Goal: Browse casually: Explore the website without a specific task or goal

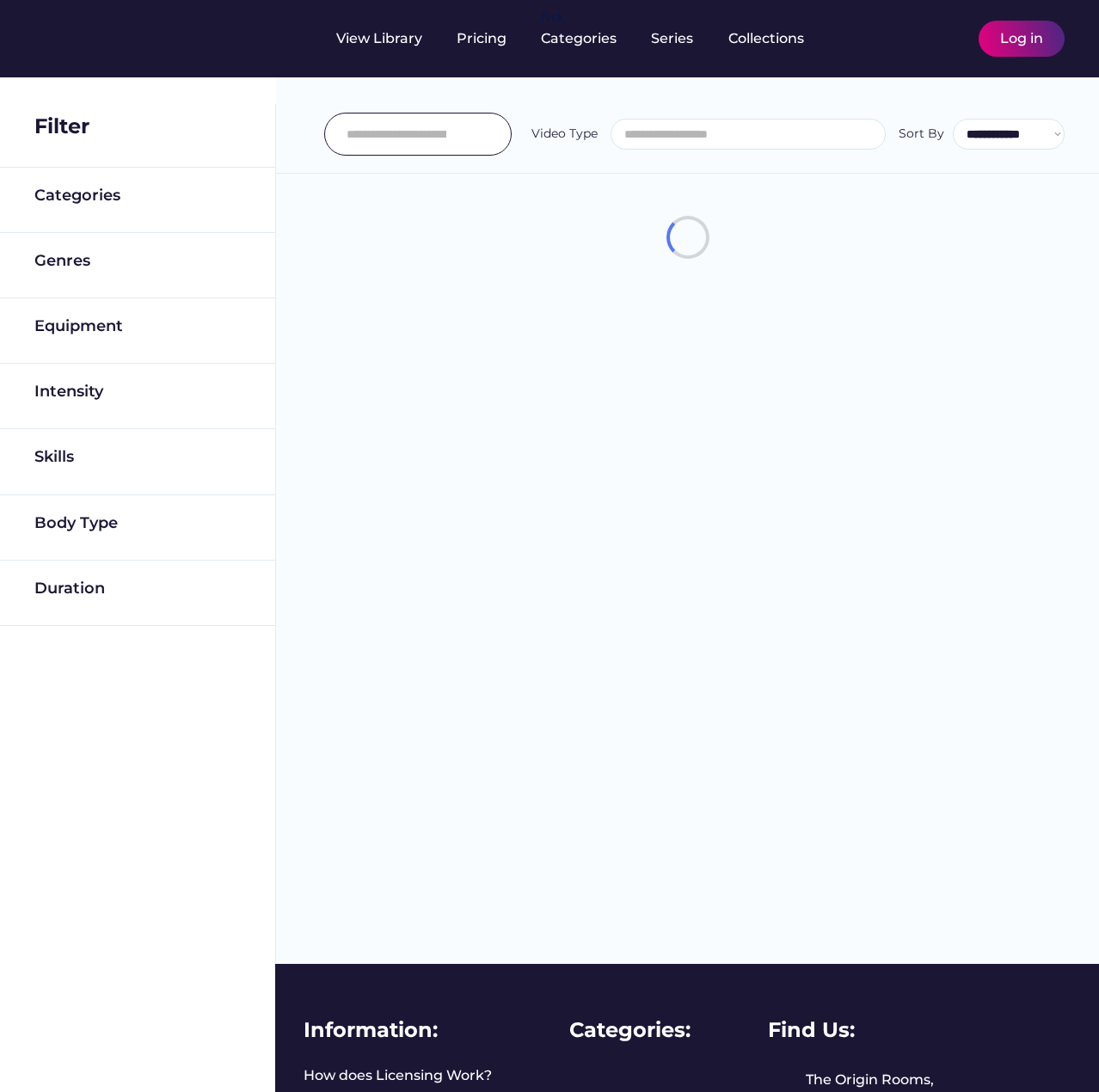
select select
select select "**********"
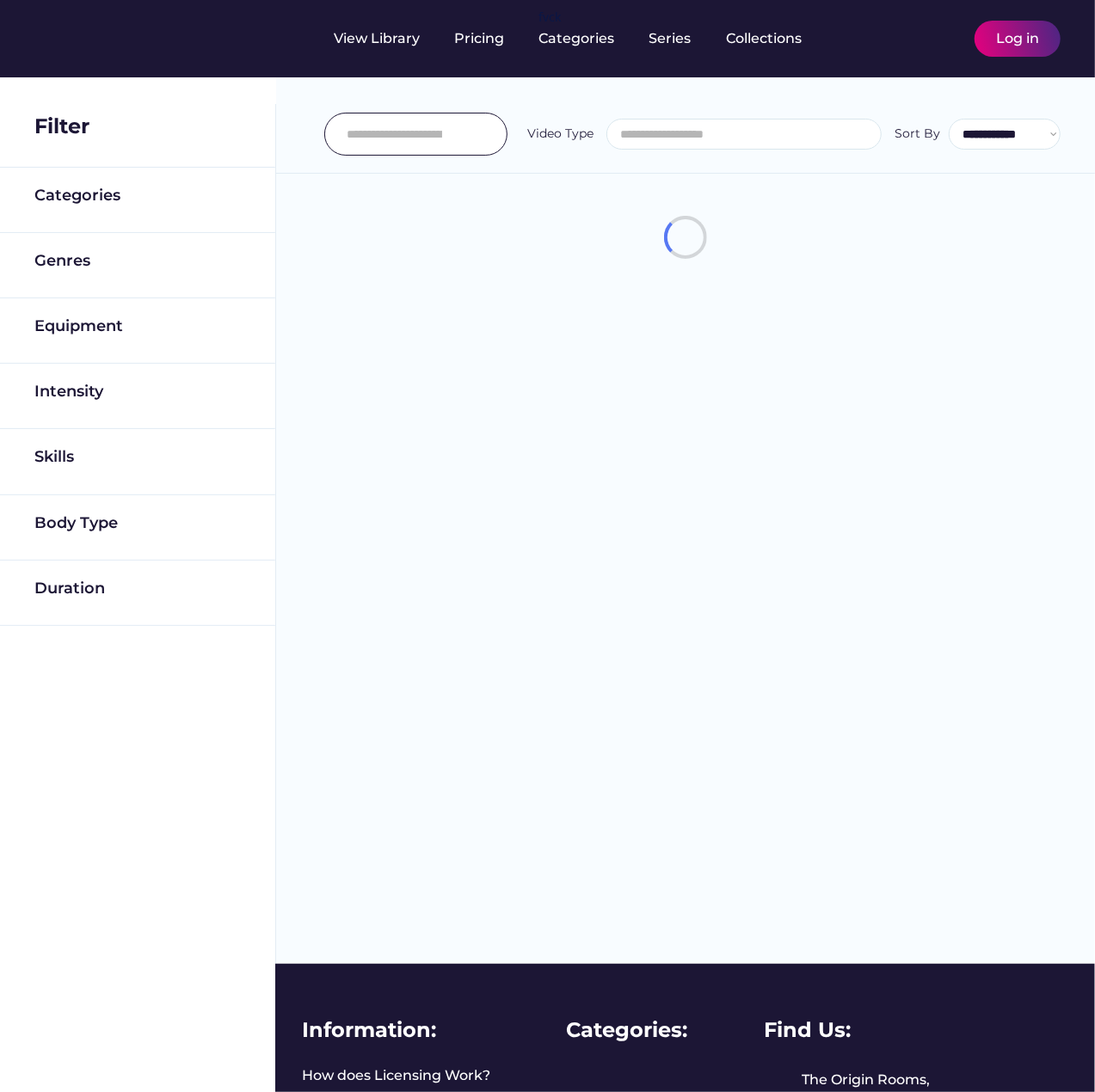
scroll to position [29, 0]
select select "**********"
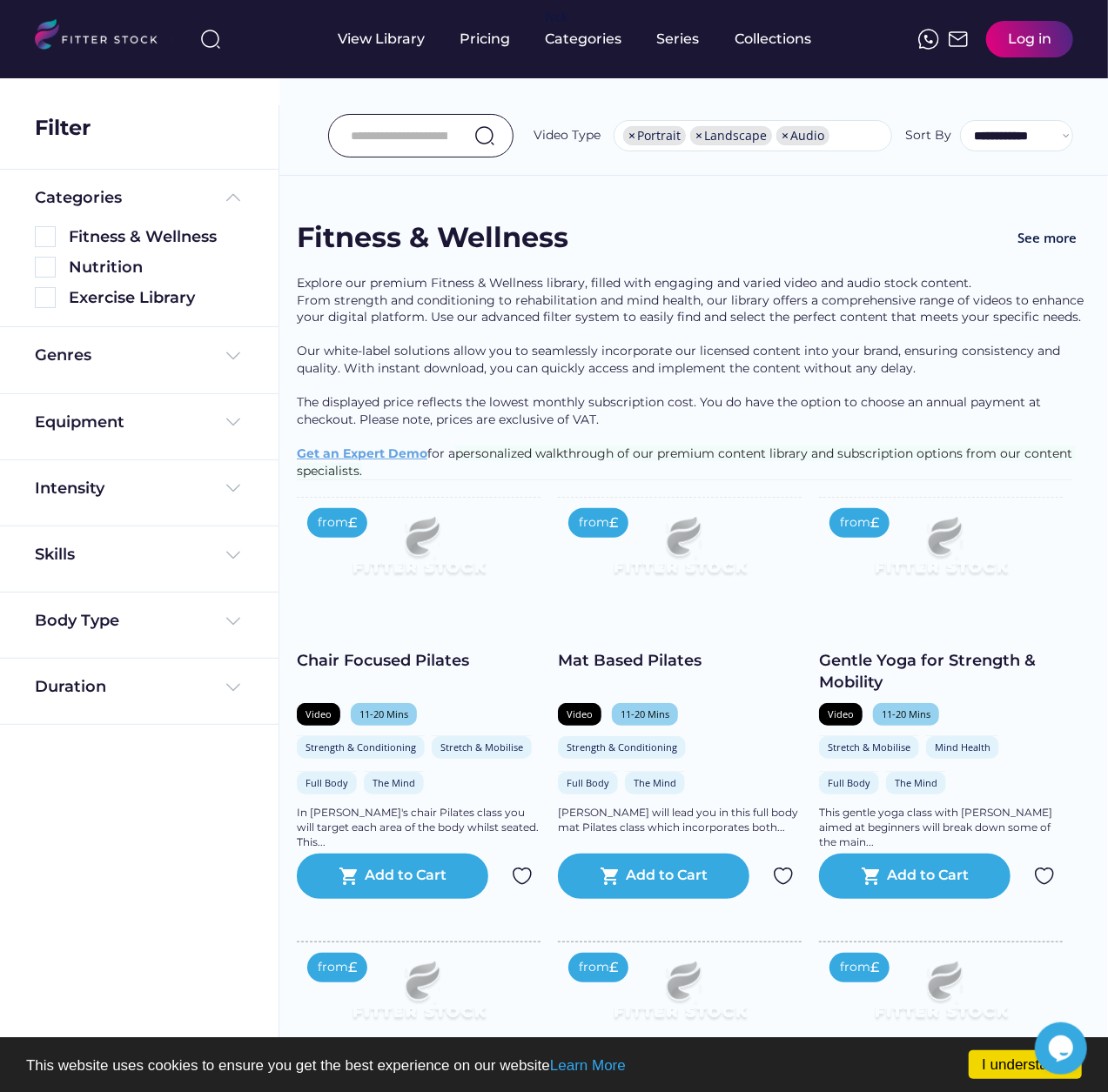
scroll to position [0, 0]
click at [398, 30] on div "View Library" at bounding box center [382, 39] width 87 height 20
click at [381, 582] on img at bounding box center [419, 553] width 195 height 110
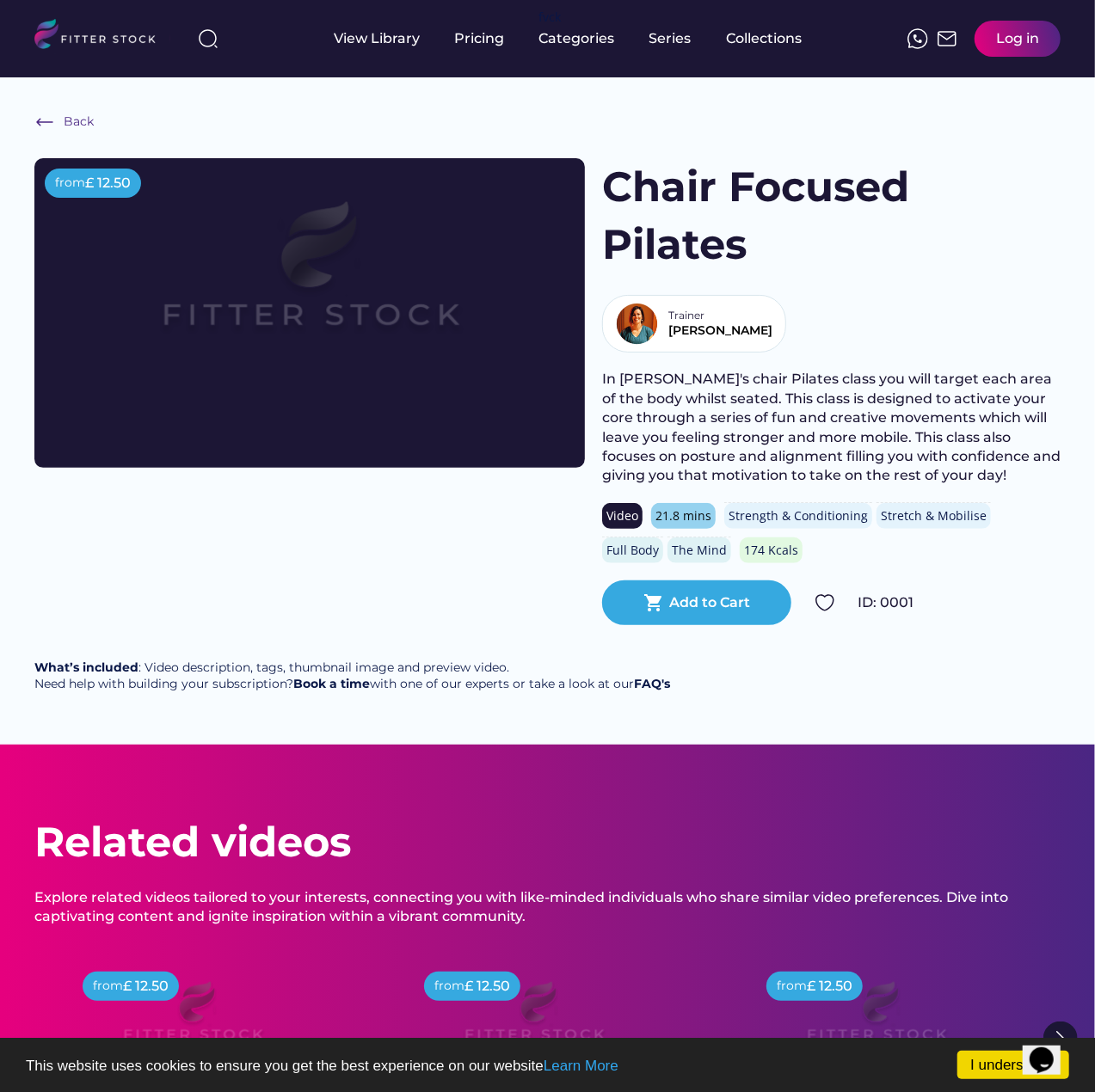
click at [333, 286] on img at bounding box center [309, 282] width 440 height 248
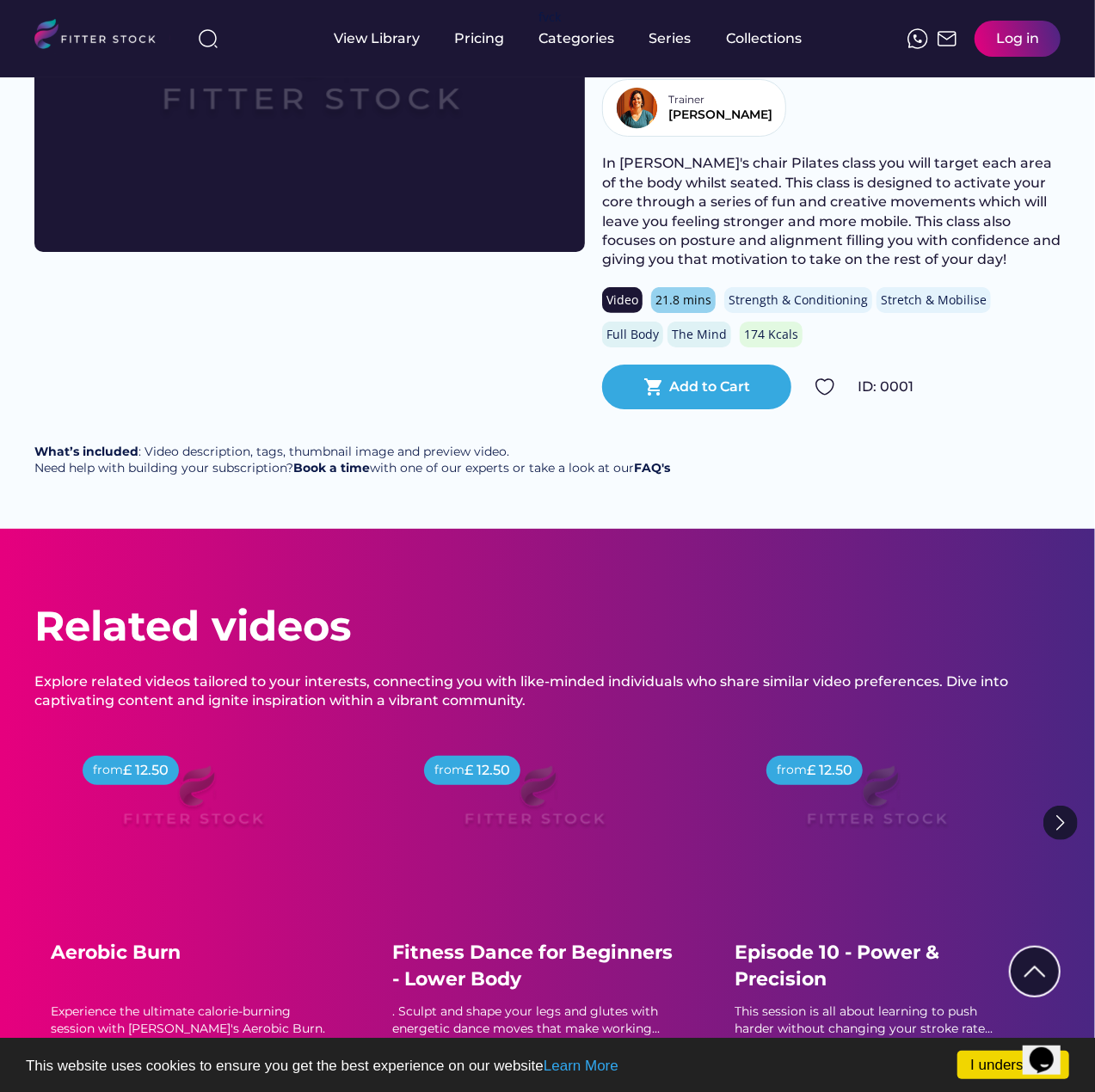
scroll to position [602, 0]
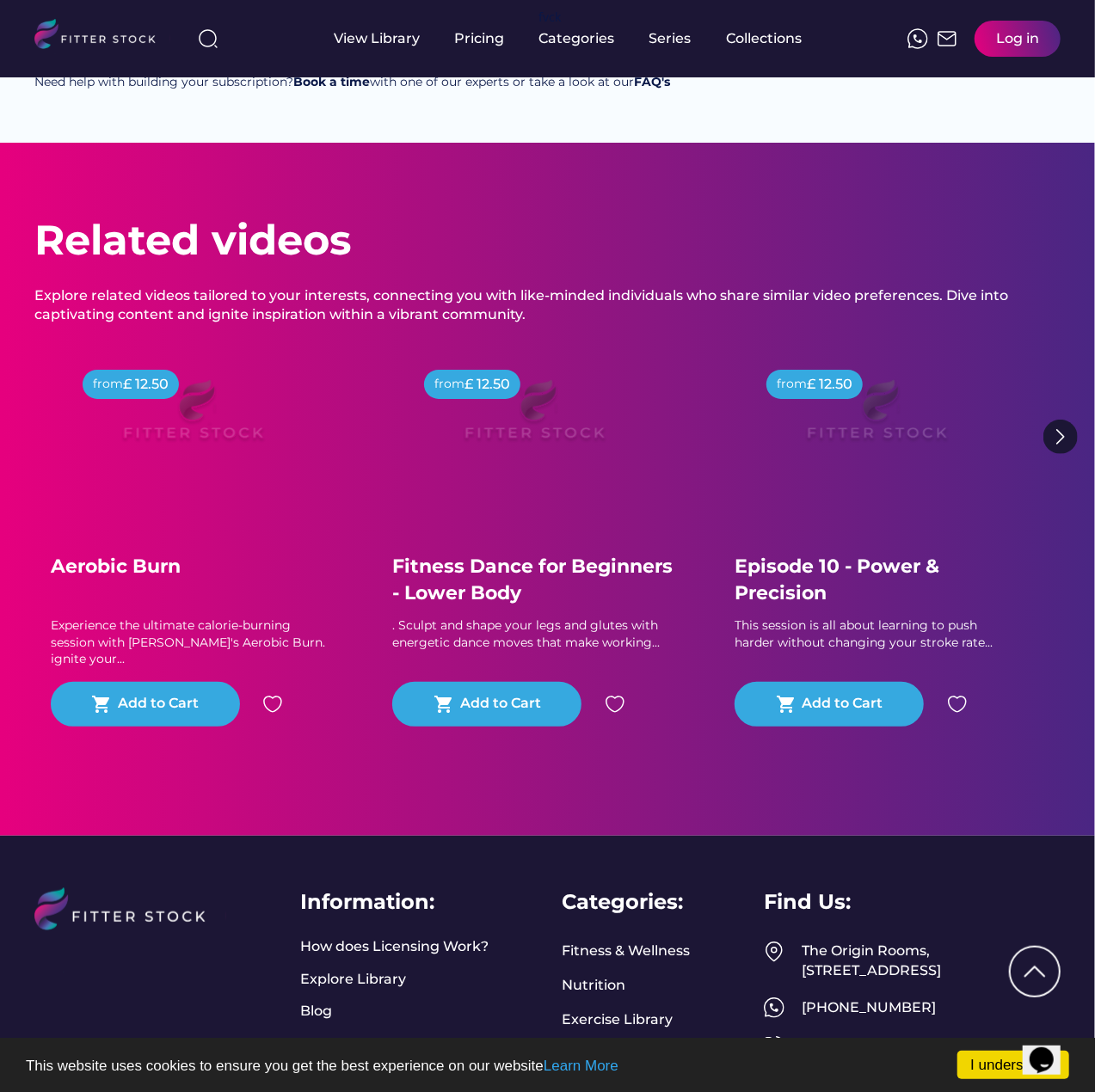
click at [885, 443] on img at bounding box center [876, 417] width 206 height 116
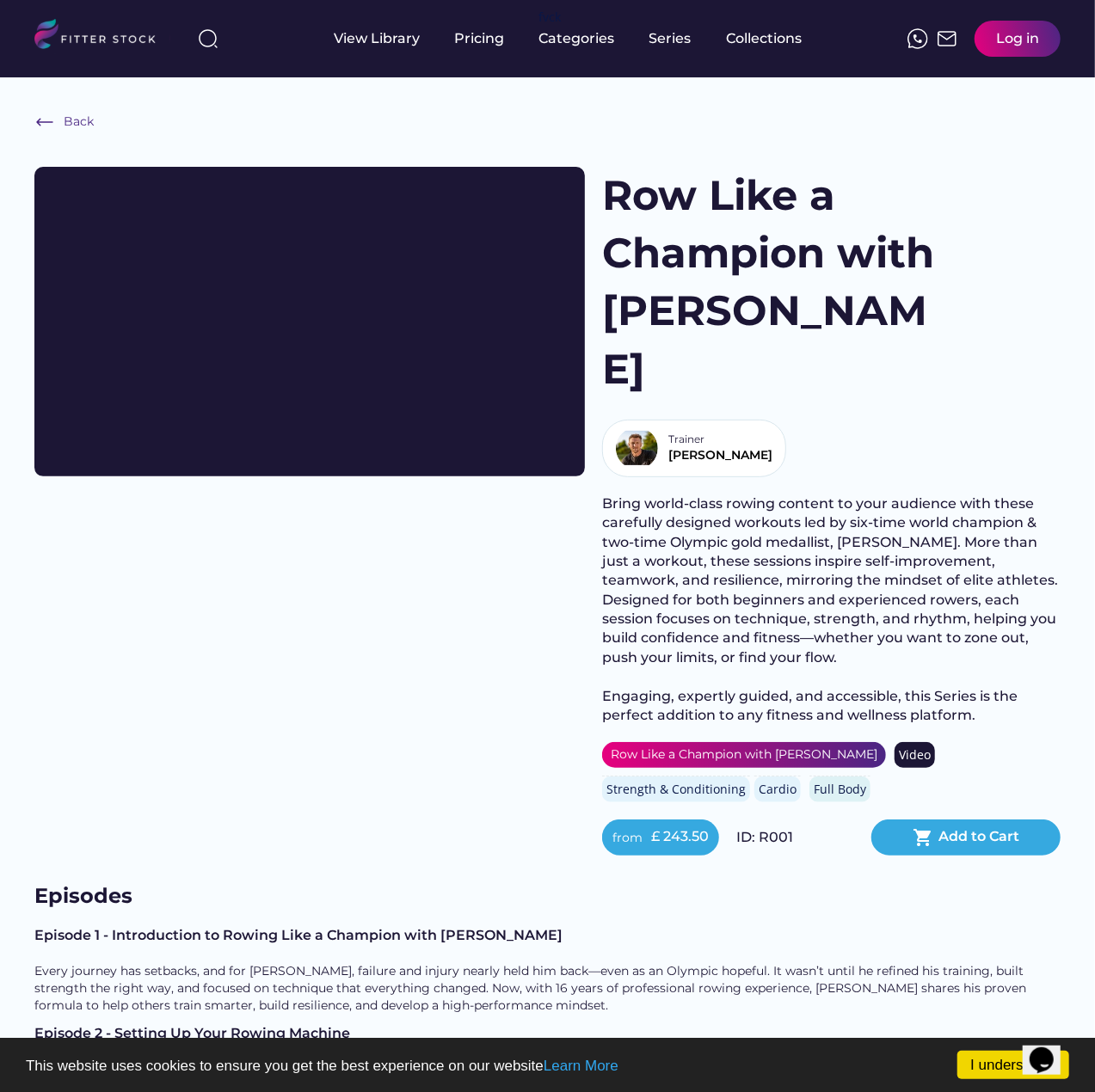
click at [122, 39] on img at bounding box center [102, 37] width 136 height 35
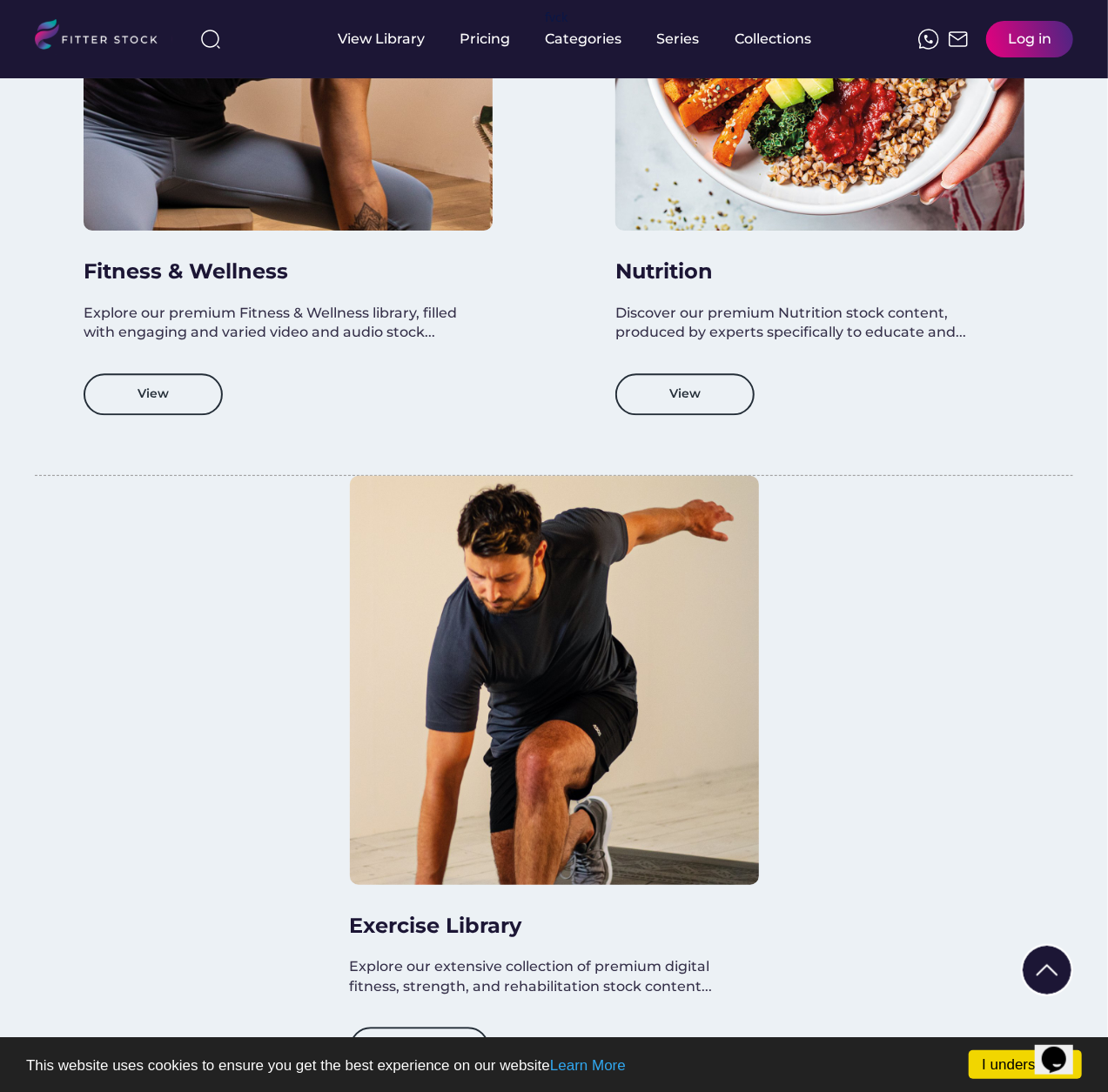
scroll to position [1740, 0]
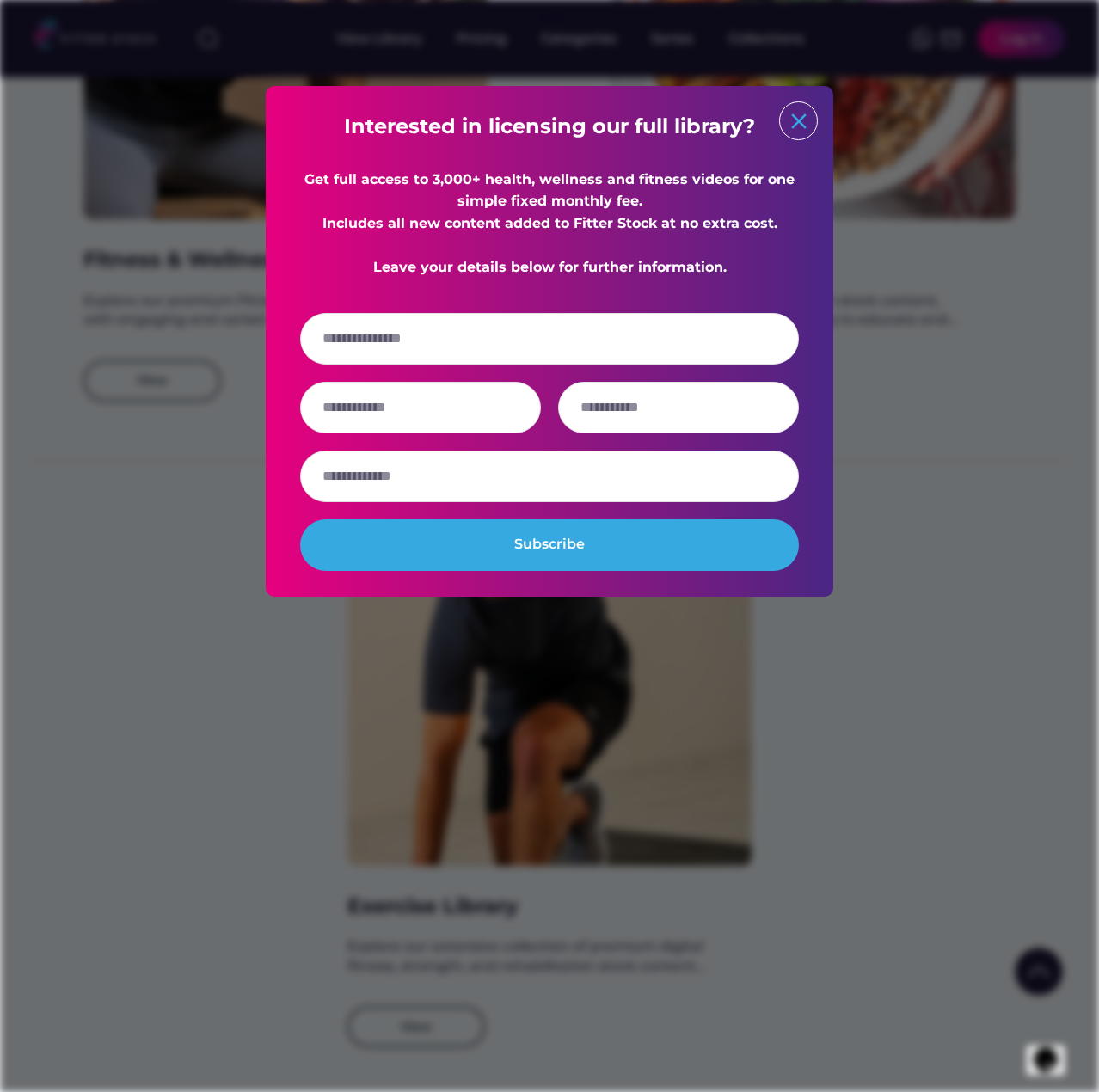
click at [798, 119] on text "close" at bounding box center [798, 121] width 25 height 25
